Goal: Find specific page/section: Find specific page/section

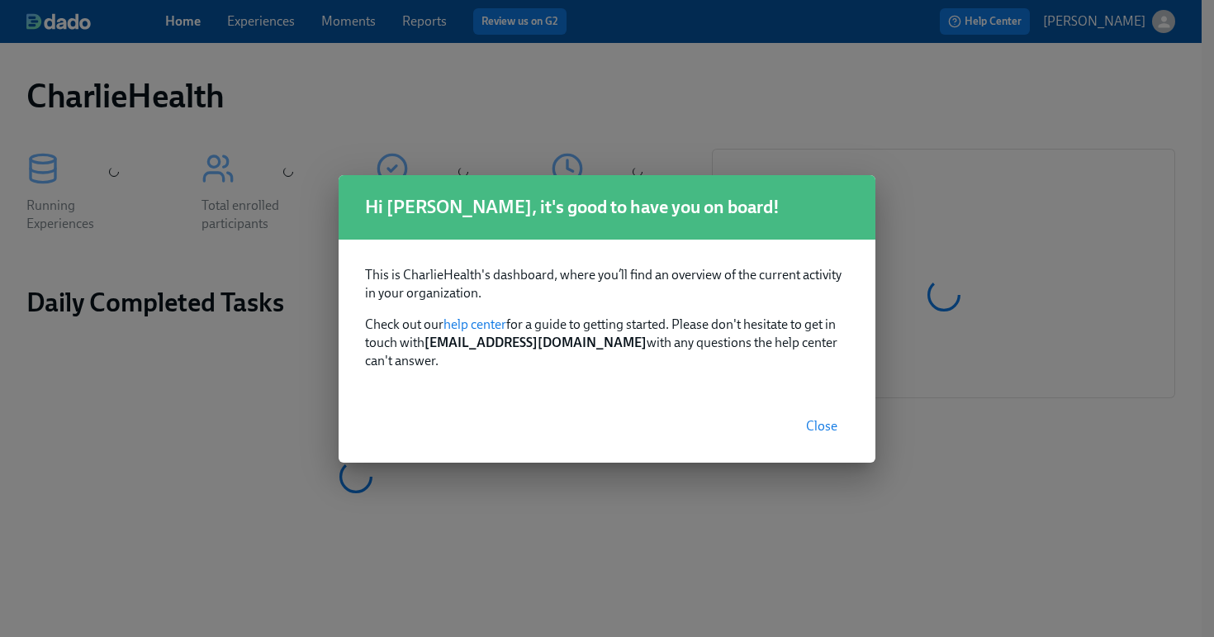
click at [808, 431] on button "Close" at bounding box center [821, 426] width 54 height 33
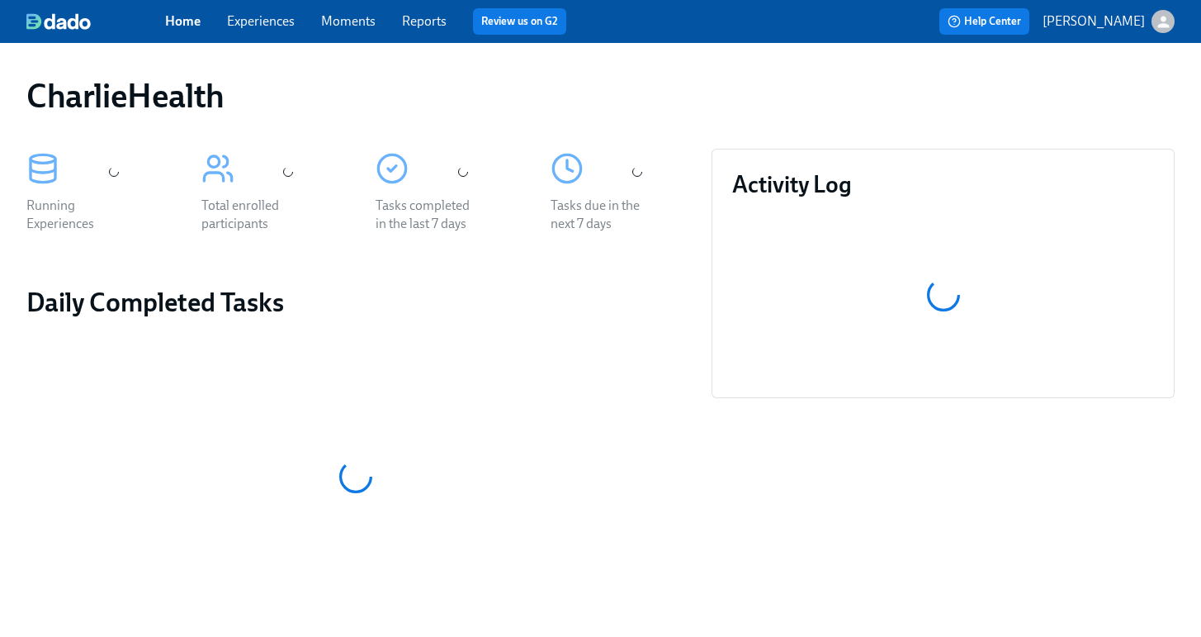
click at [245, 24] on link "Experiences" at bounding box center [261, 21] width 68 height 16
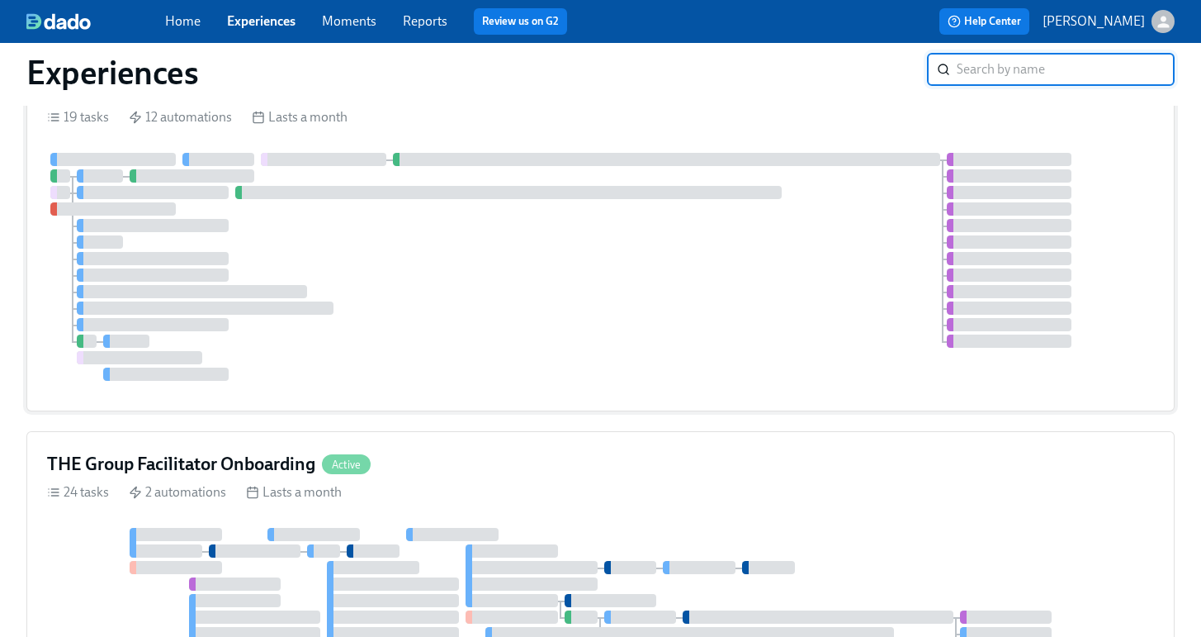
scroll to position [116, 0]
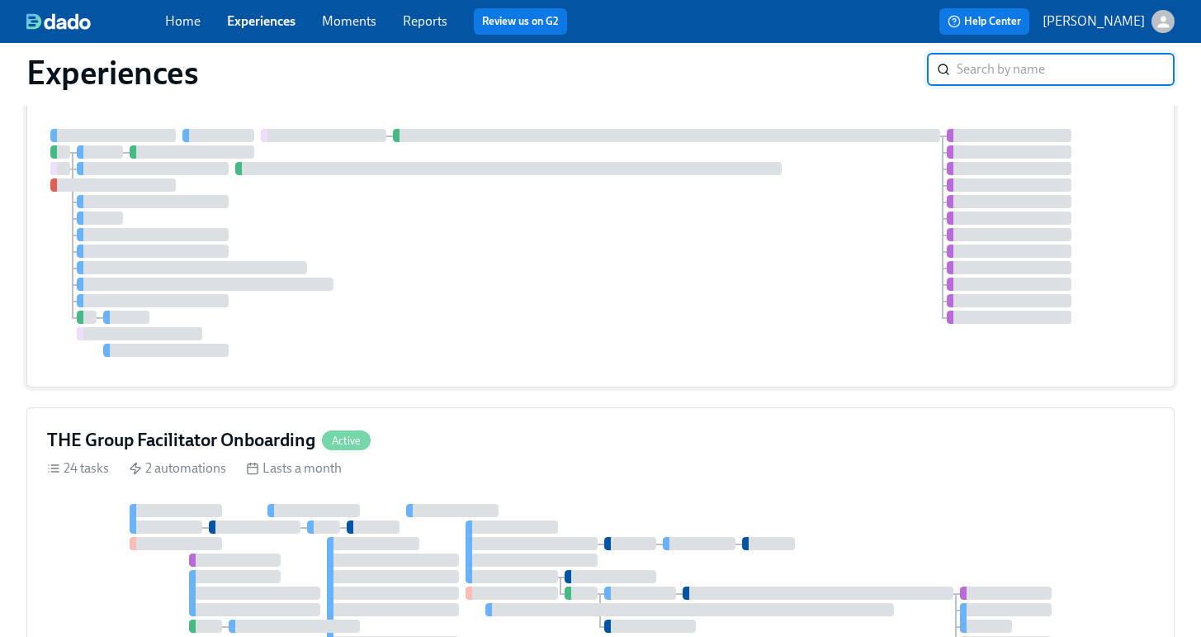
click at [642, 312] on div at bounding box center [600, 243] width 1107 height 228
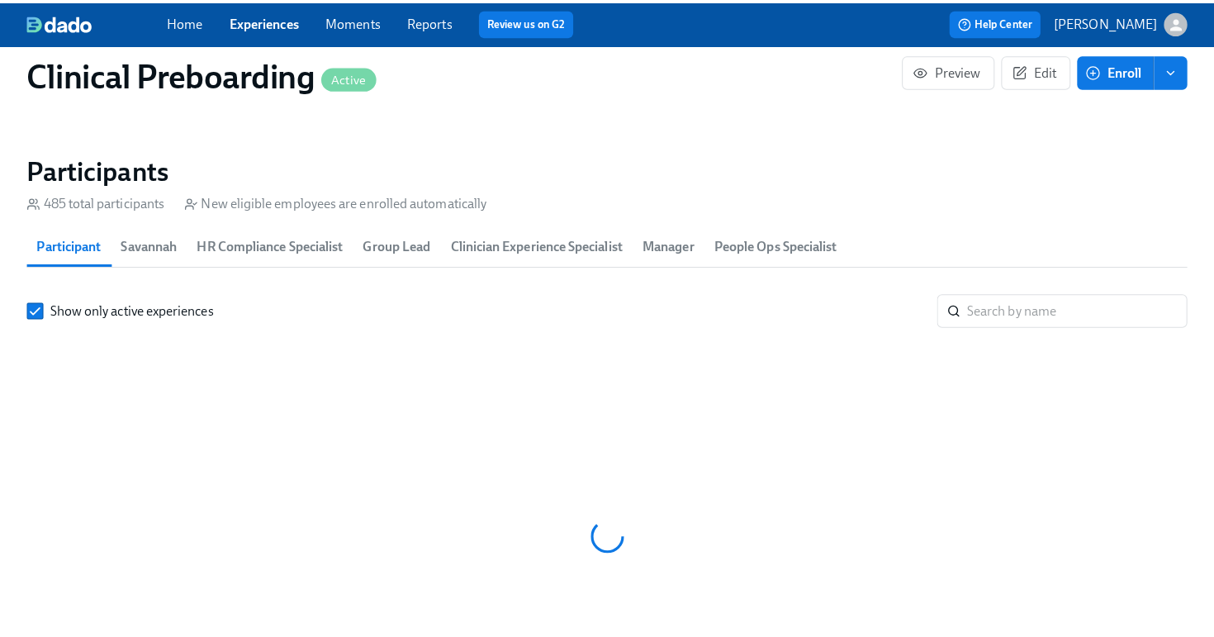
scroll to position [0, 20346]
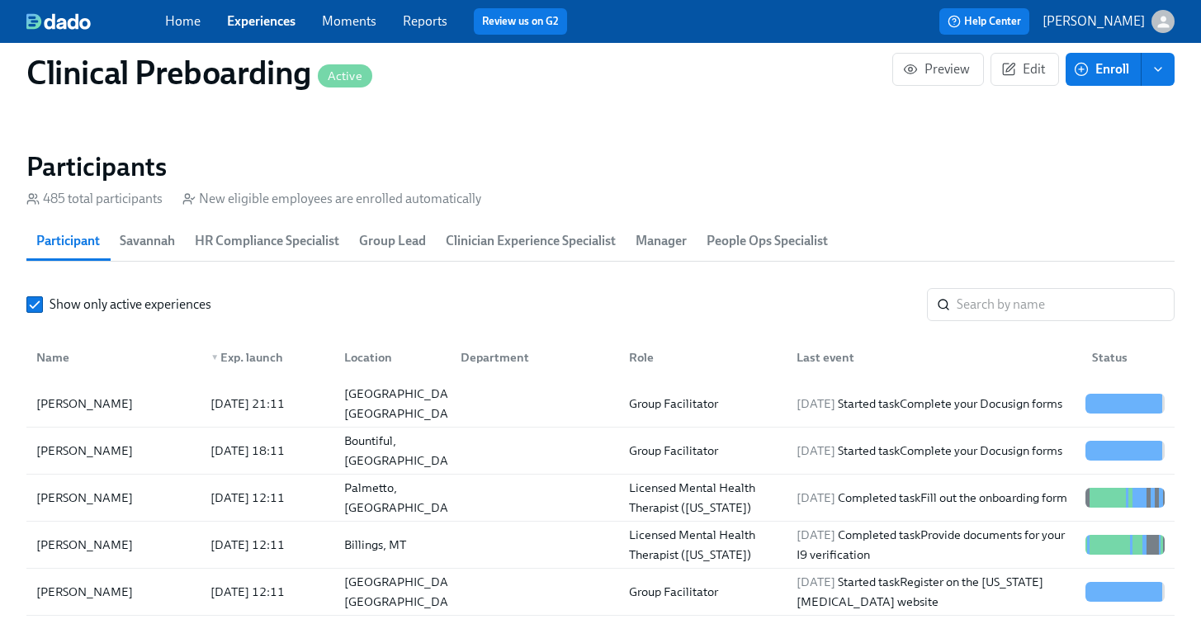
click at [1006, 324] on div "Show only active experiences ​ Name ▼ Exp. launch Location Department Role Last…" at bounding box center [600, 514] width 1149 height 453
click at [997, 312] on input "search" at bounding box center [1066, 304] width 218 height 33
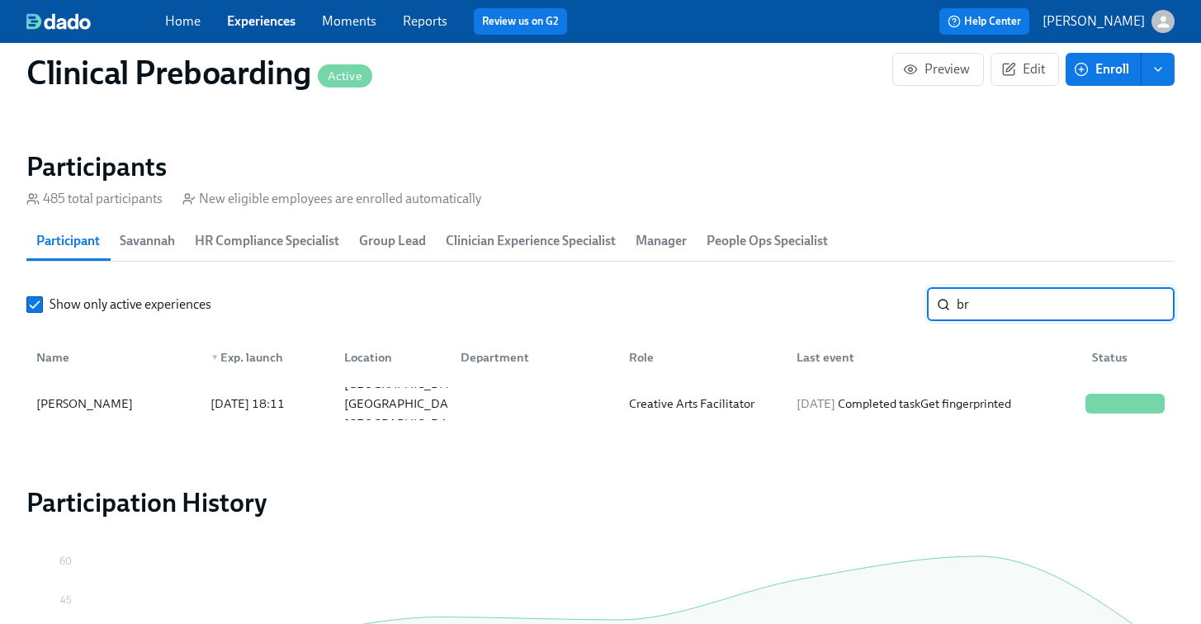
type input "b"
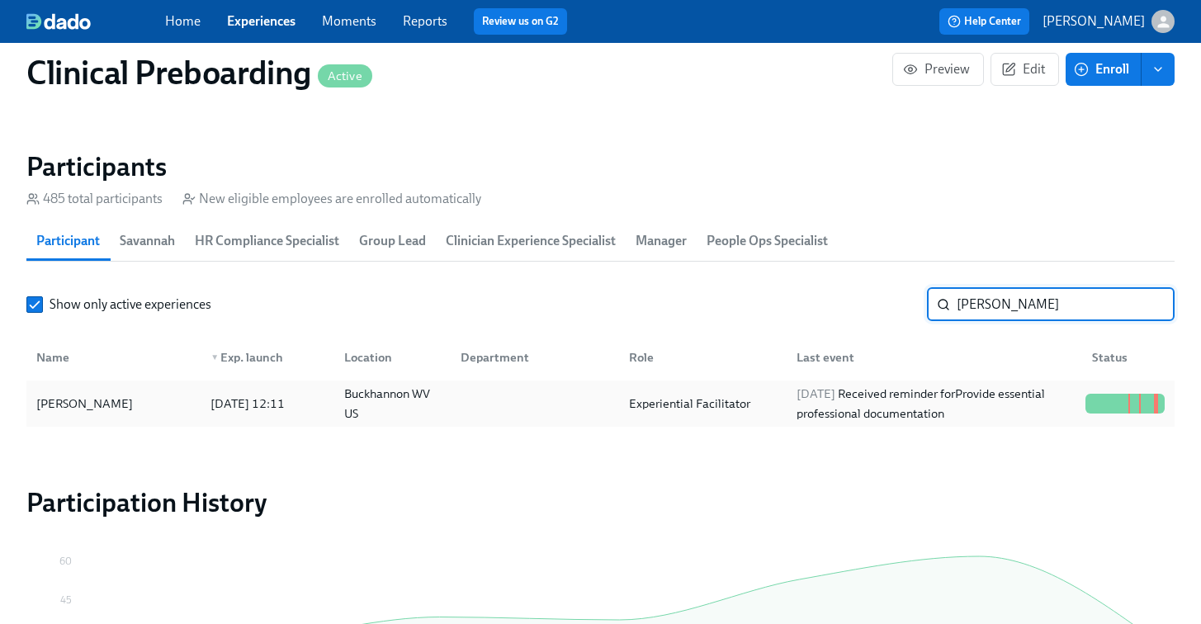
type input "[PERSON_NAME]"
click at [97, 391] on div "[PERSON_NAME]" at bounding box center [114, 403] width 168 height 33
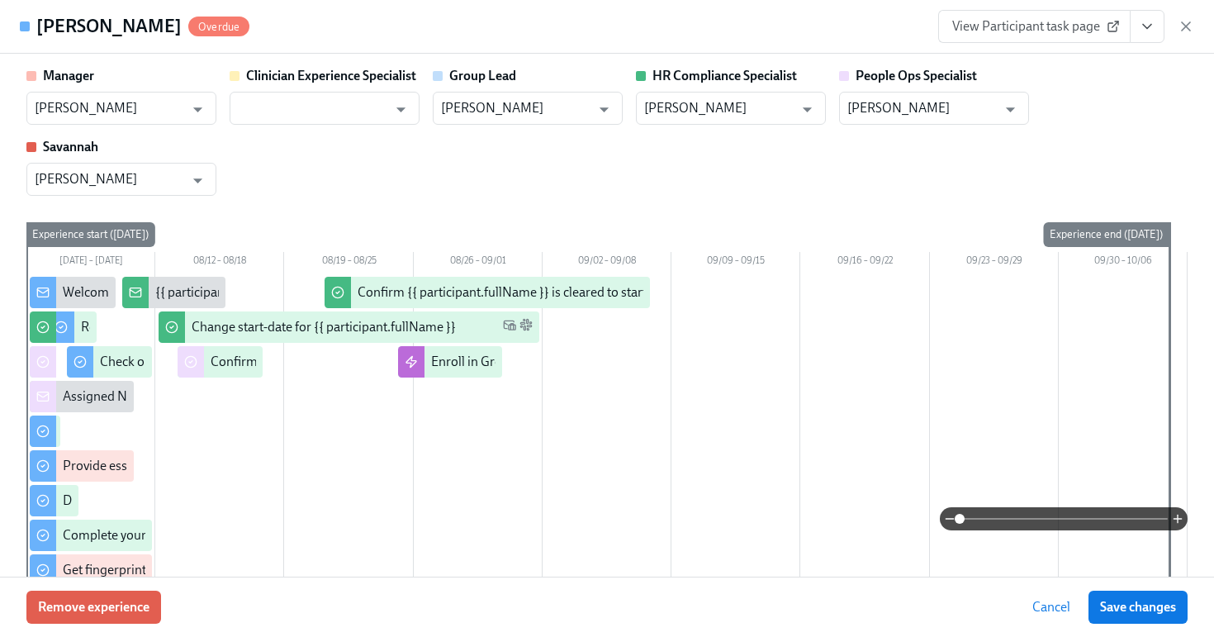
click at [1144, 26] on icon "View task page" at bounding box center [1147, 27] width 8 height 4
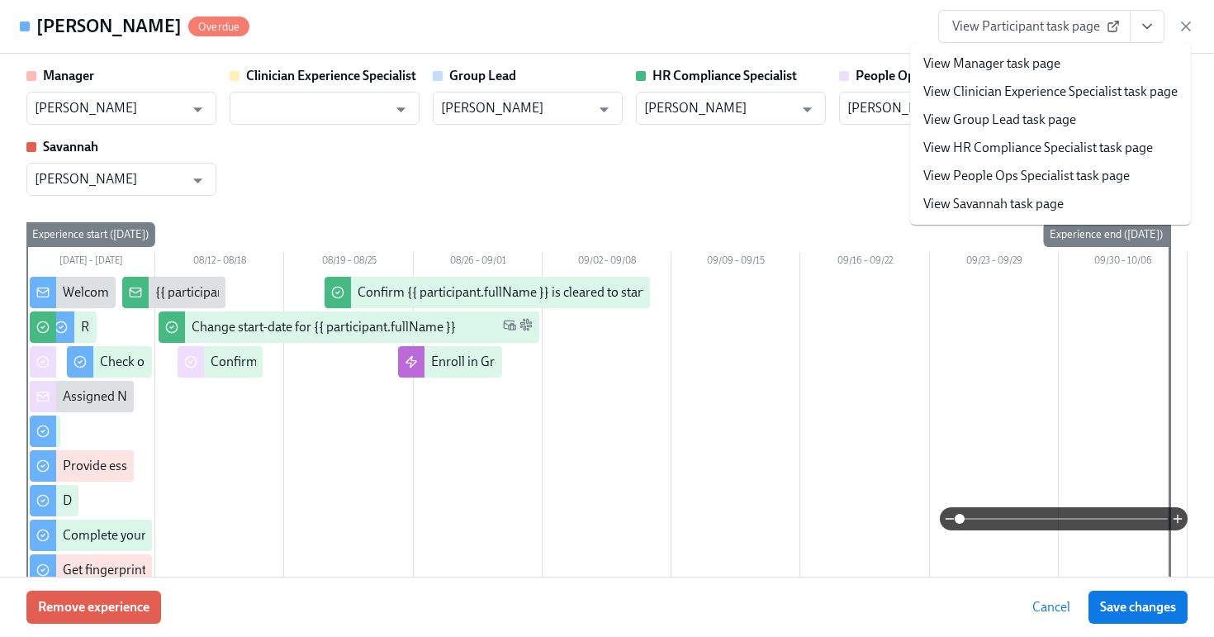
click at [1043, 151] on link "View HR Compliance Specialist task page" at bounding box center [1038, 148] width 230 height 18
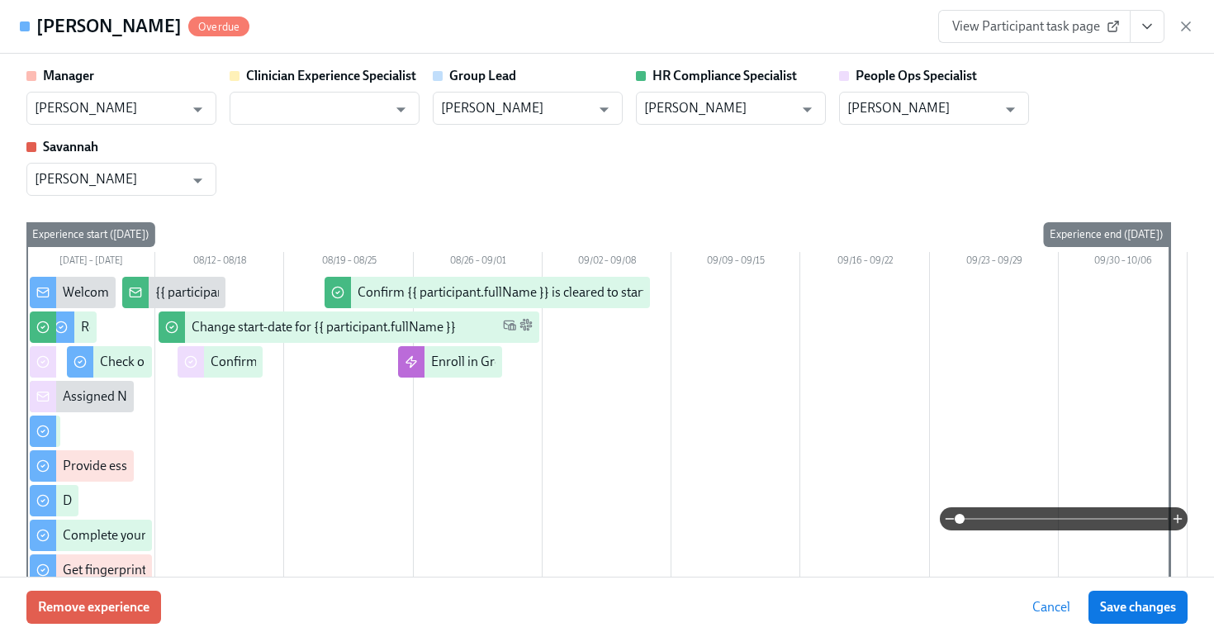
click at [1157, 30] on button "View task page" at bounding box center [1147, 26] width 35 height 33
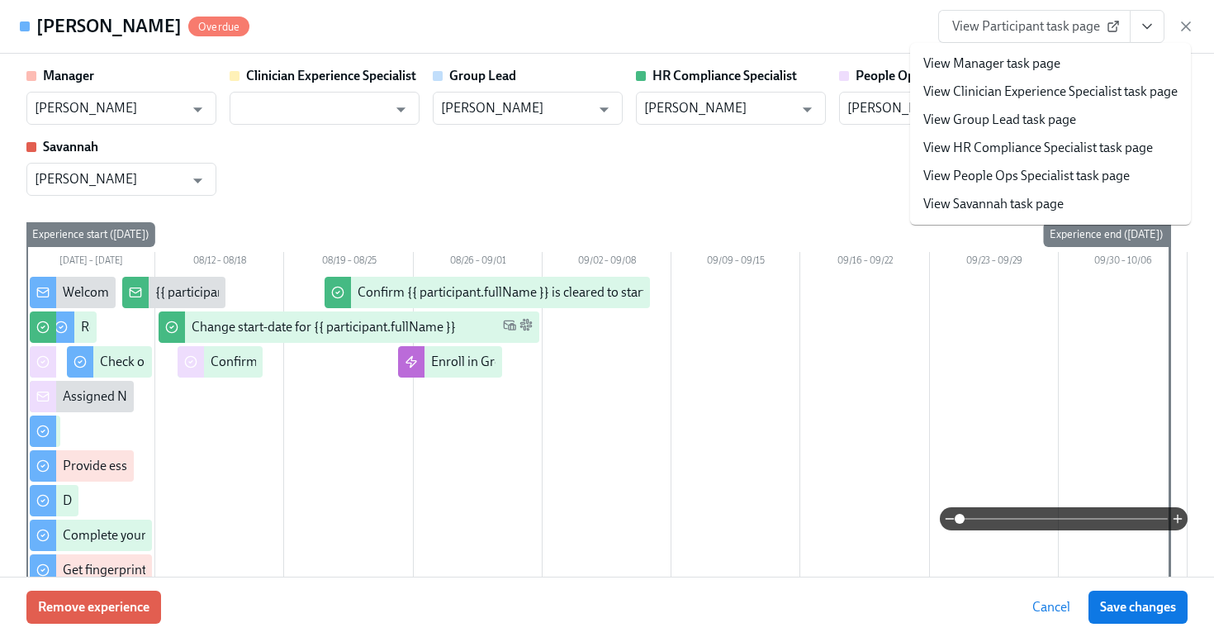
click at [1035, 31] on span "View Participant task page" at bounding box center [1034, 26] width 164 height 17
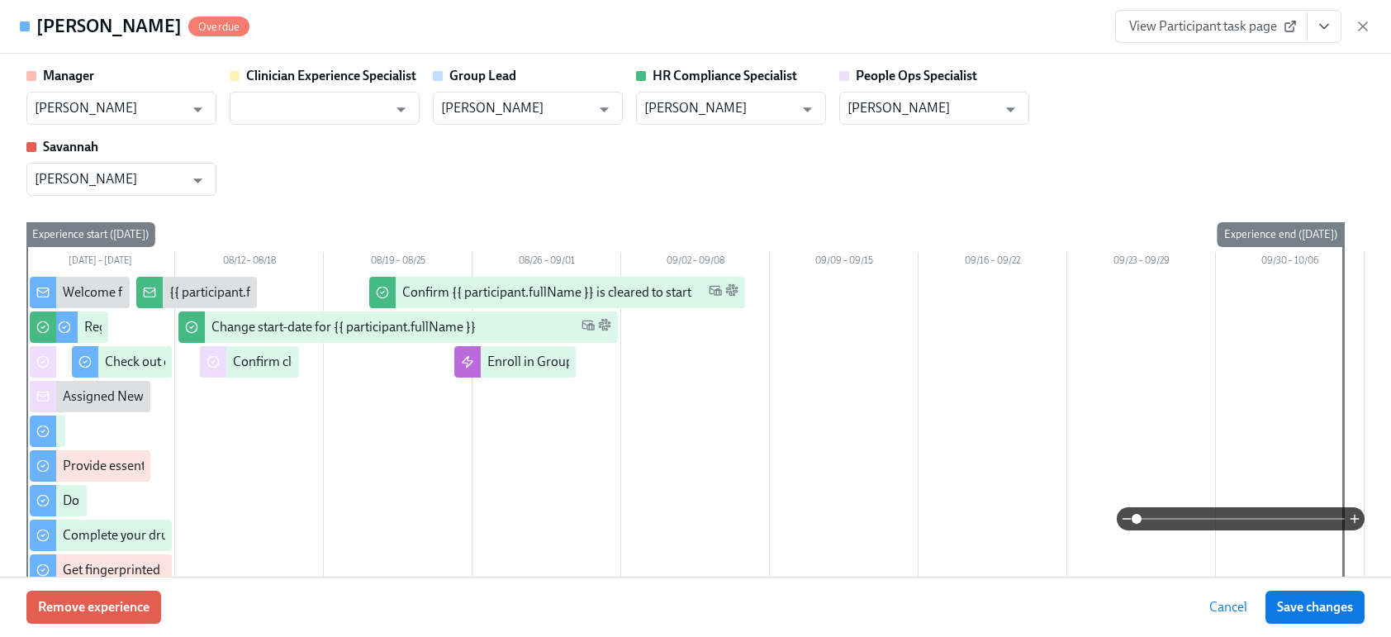
scroll to position [0, 20868]
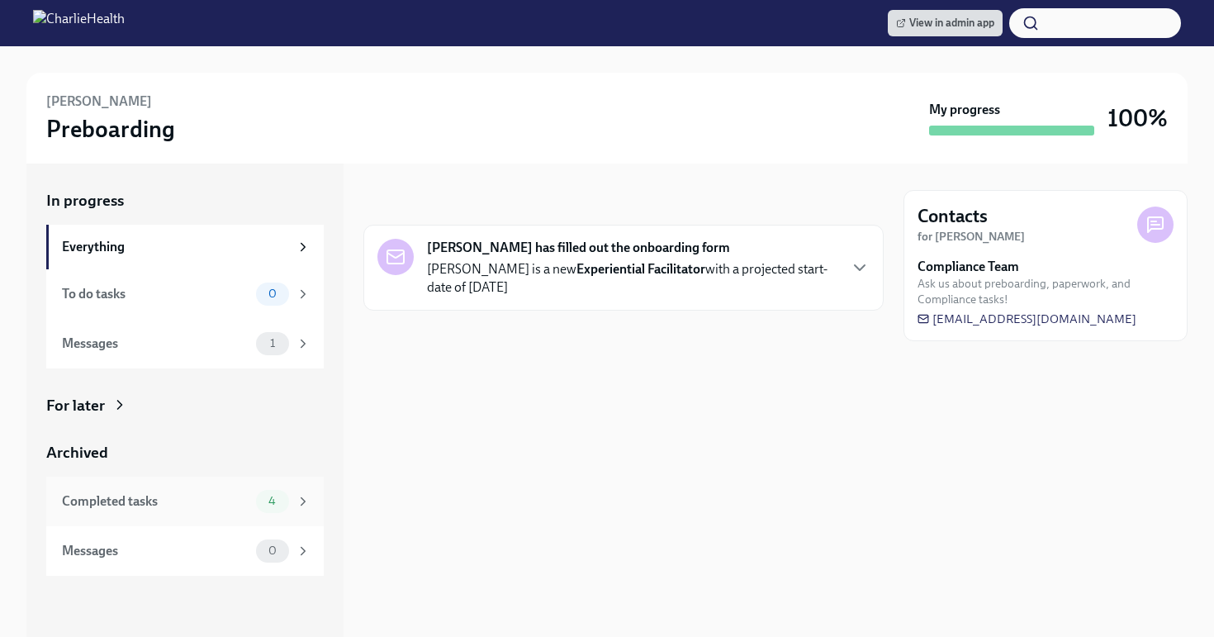
click at [218, 495] on div "Completed tasks" at bounding box center [155, 501] width 187 height 18
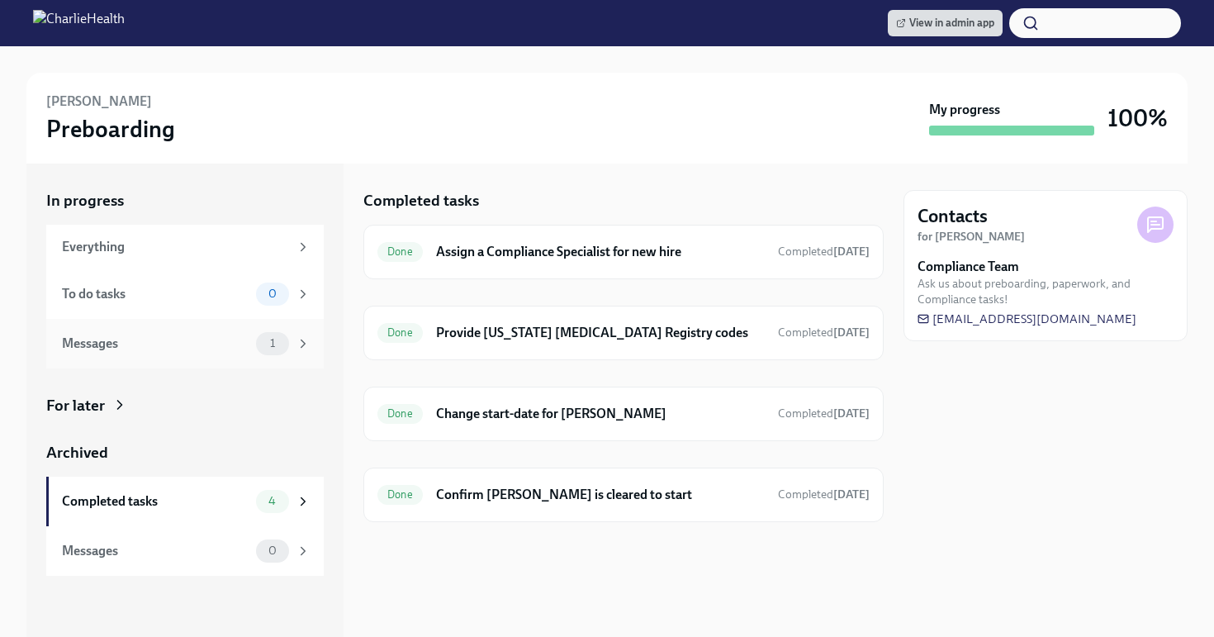
click at [248, 340] on div "Messages" at bounding box center [155, 343] width 187 height 18
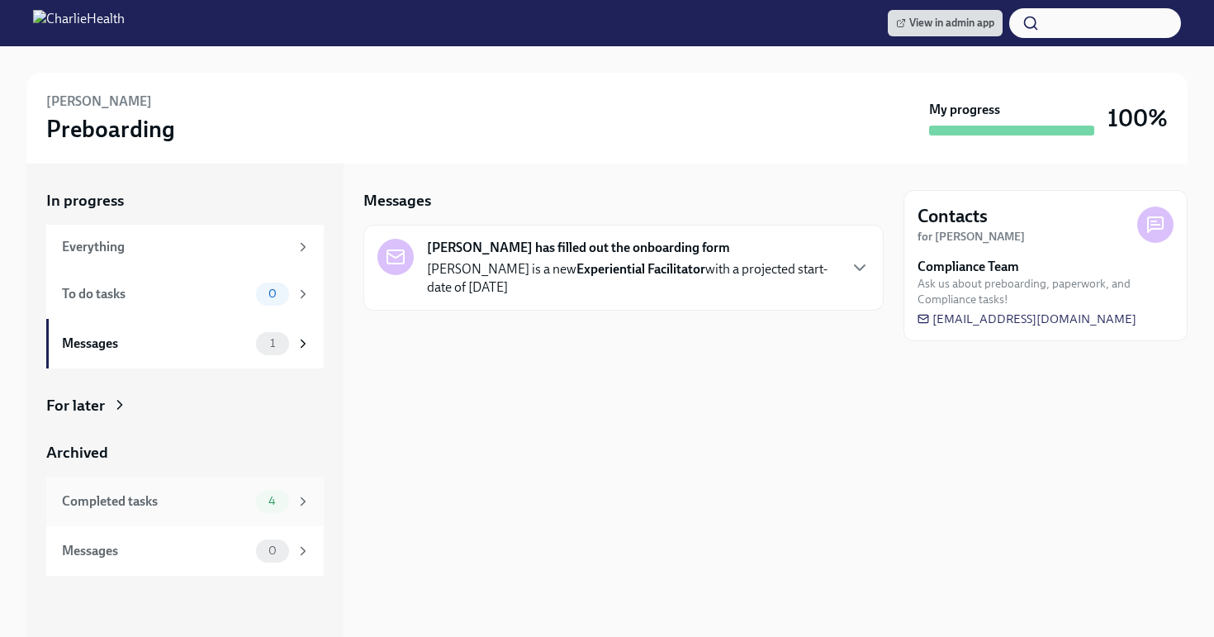
click at [198, 507] on div "Completed tasks" at bounding box center [155, 501] width 187 height 18
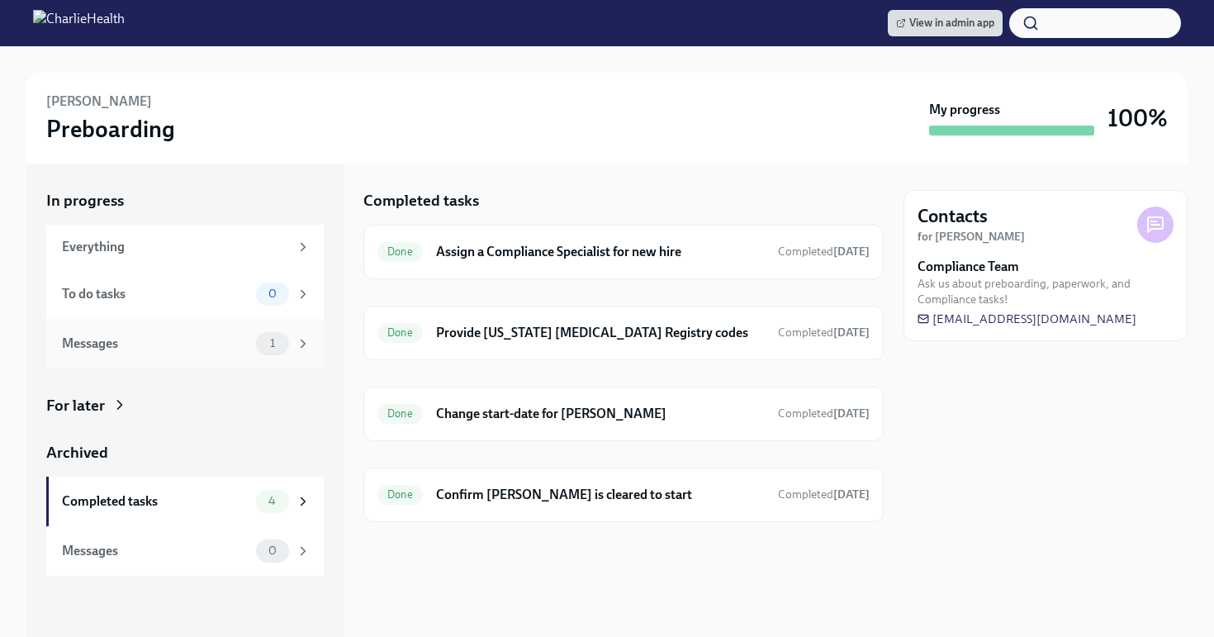
click at [226, 336] on div "Messages" at bounding box center [155, 343] width 187 height 18
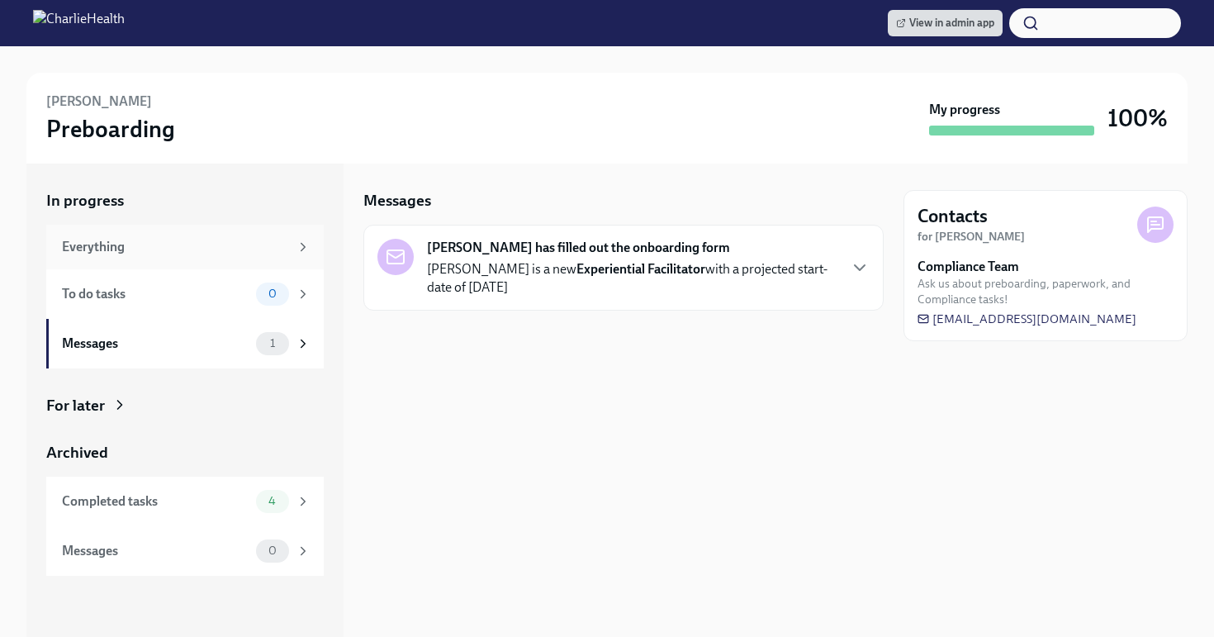
click at [198, 227] on div "Everything" at bounding box center [184, 247] width 277 height 45
click at [149, 505] on div "Completed tasks" at bounding box center [155, 501] width 187 height 18
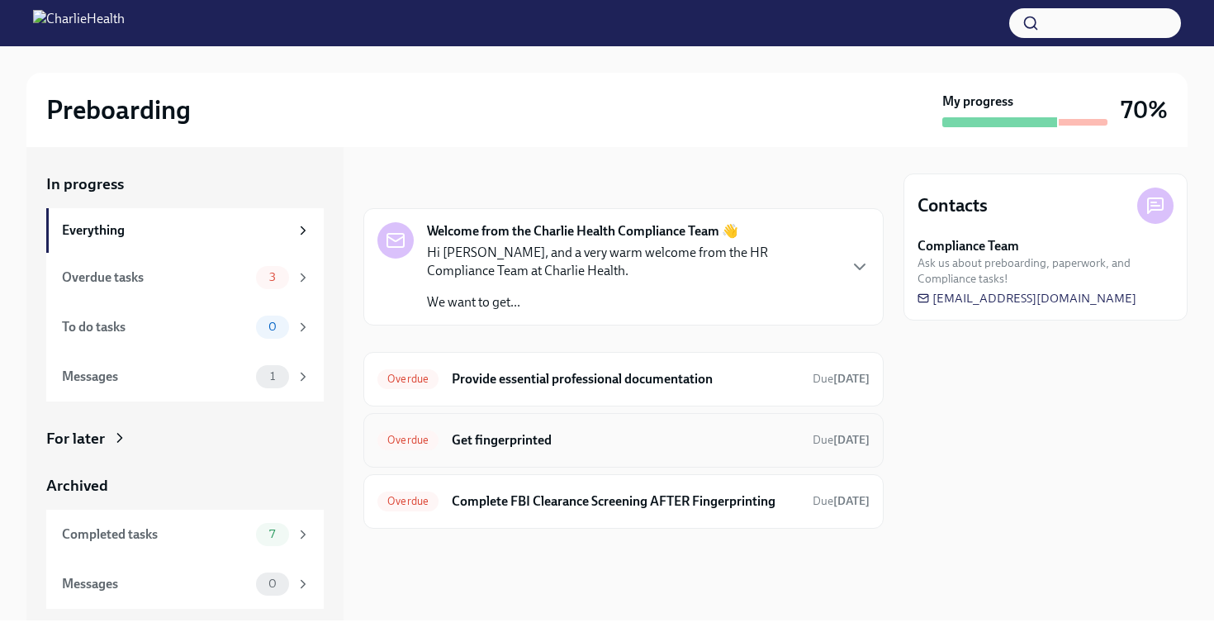
click at [641, 465] on div "Overdue Get fingerprinted Due [DATE]" at bounding box center [623, 440] width 520 height 54
click at [633, 449] on div "Overdue Get fingerprinted Due Aug 12th" at bounding box center [623, 440] width 492 height 26
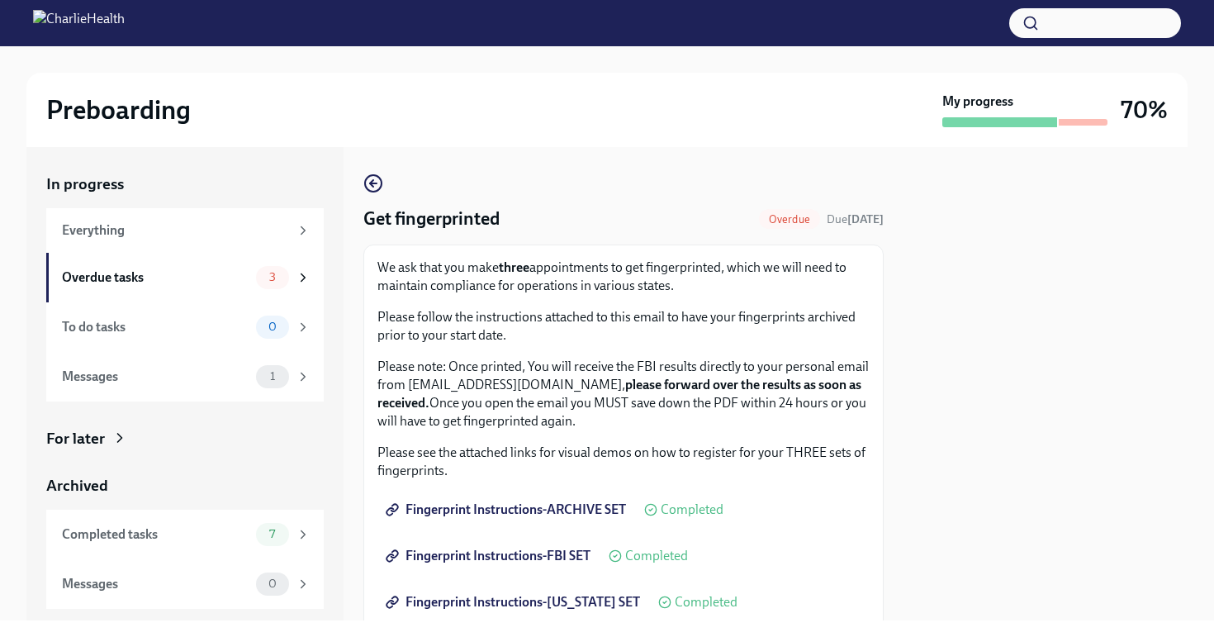
scroll to position [64, 0]
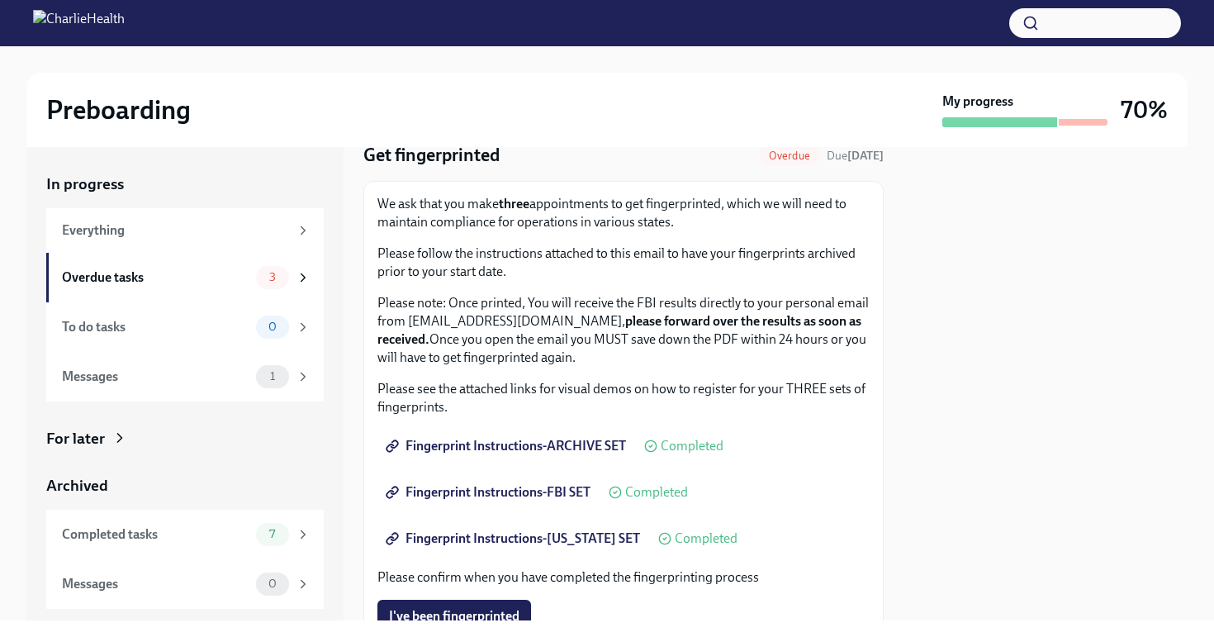
click at [586, 437] on link "Fingerprint Instructions-ARCHIVE SET" at bounding box center [507, 445] width 260 height 33
